Goal: Check status: Check status

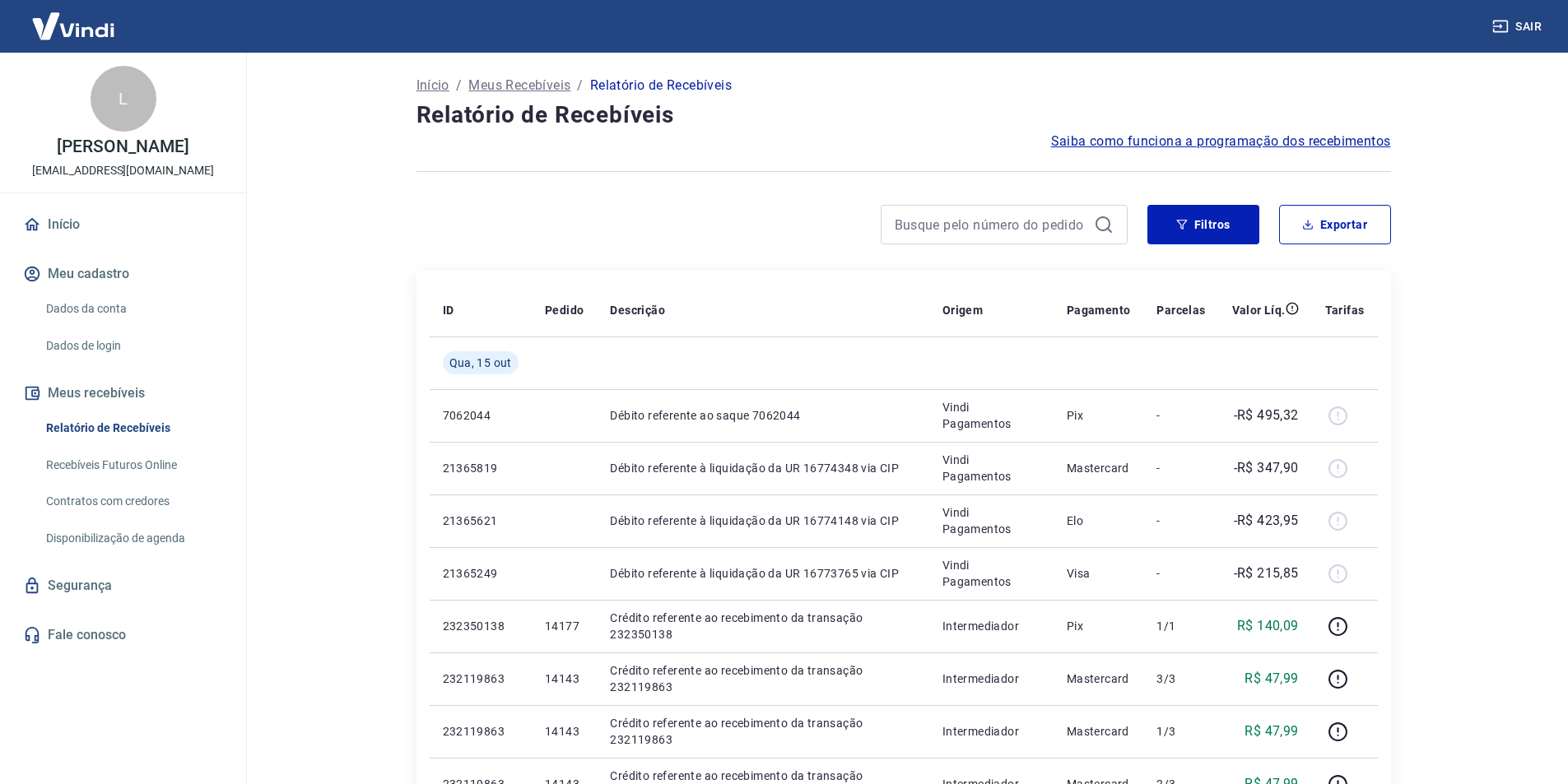
click at [57, 219] on link "Início" at bounding box center [122, 224] width 207 height 36
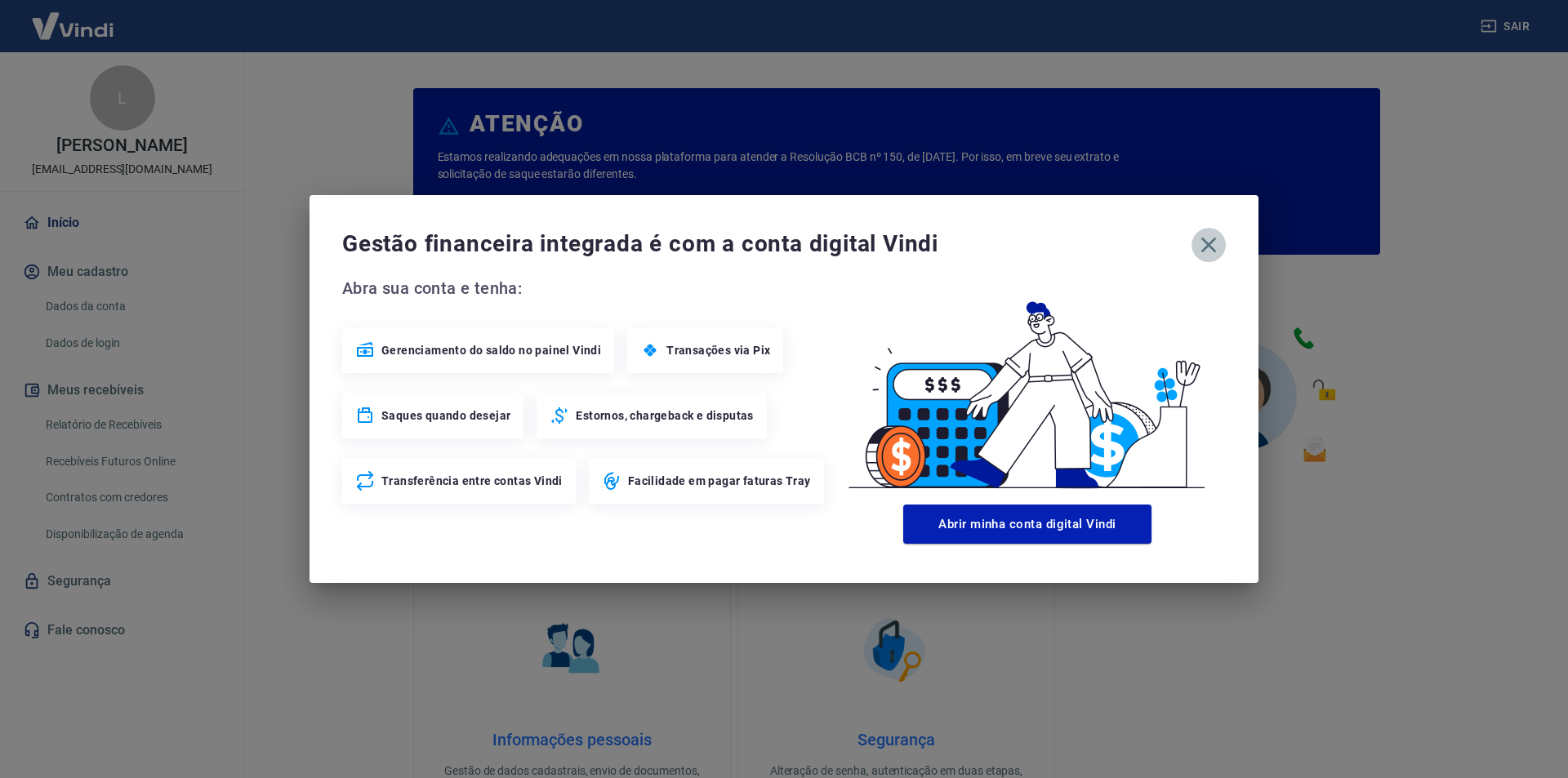
click at [1203, 240] on icon "button" at bounding box center [1209, 246] width 15 height 15
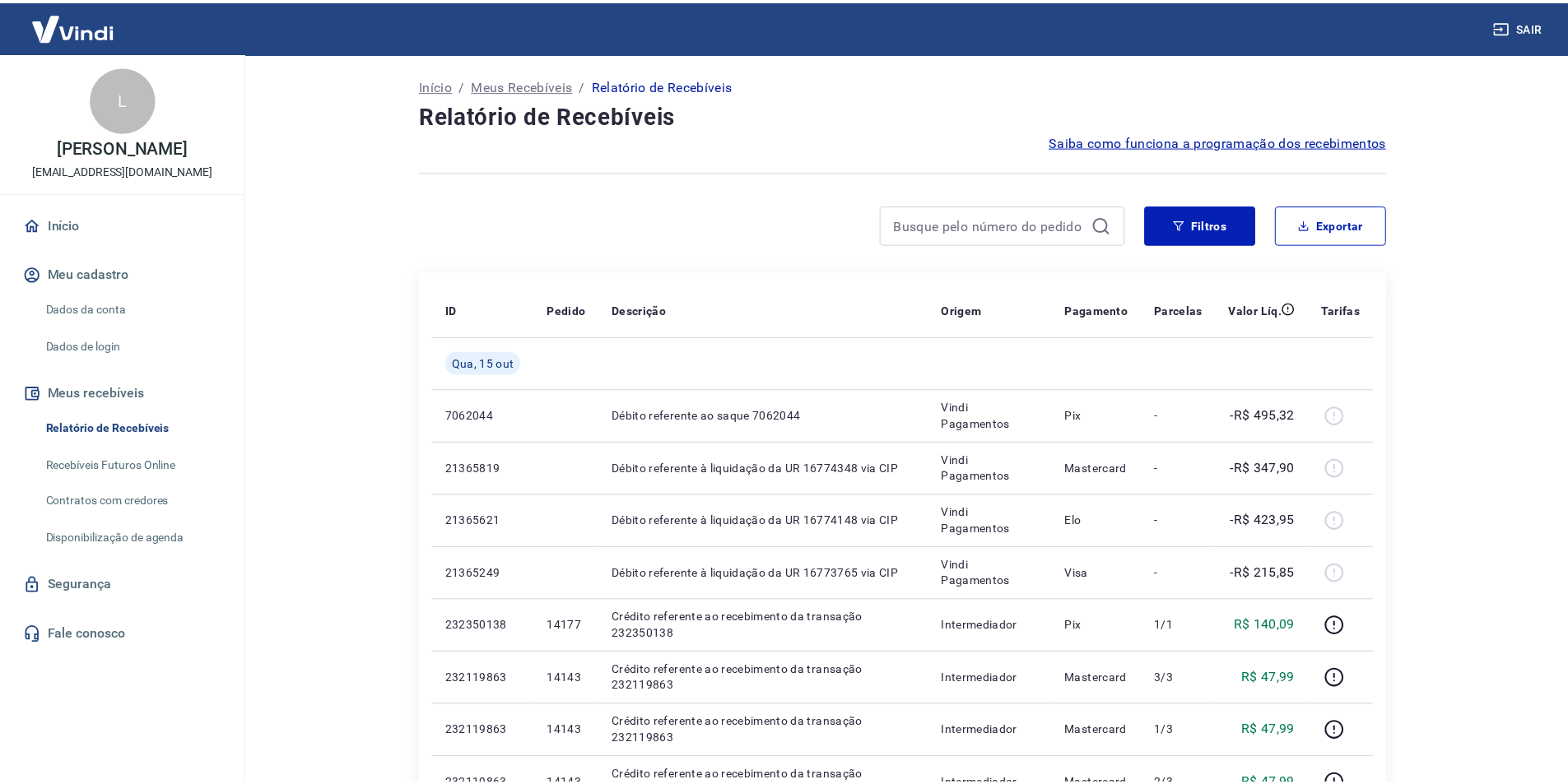
scroll to position [625, 0]
